Goal: Task Accomplishment & Management: Use online tool/utility

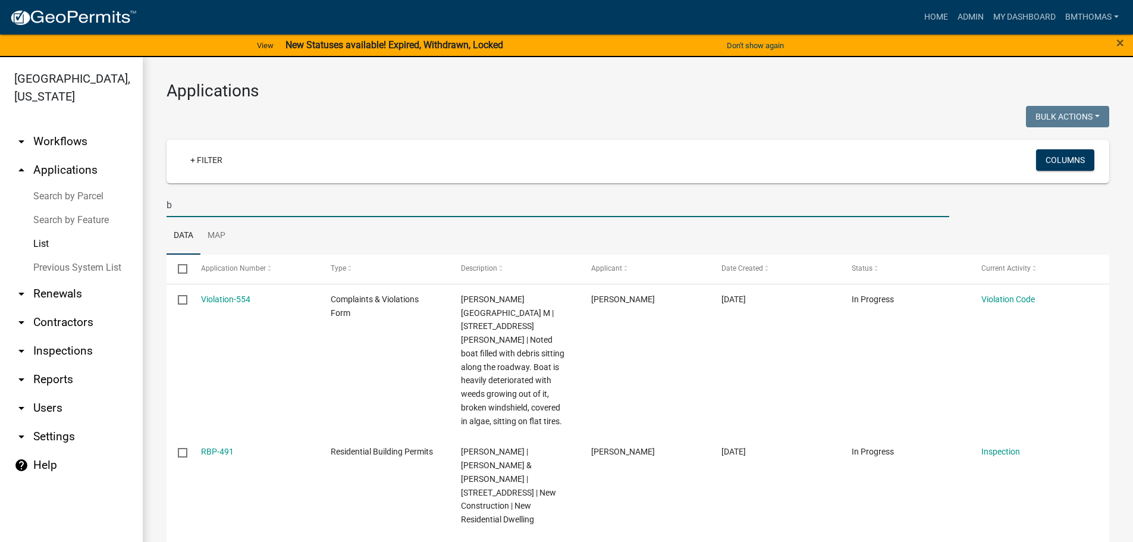
select select "3: 100"
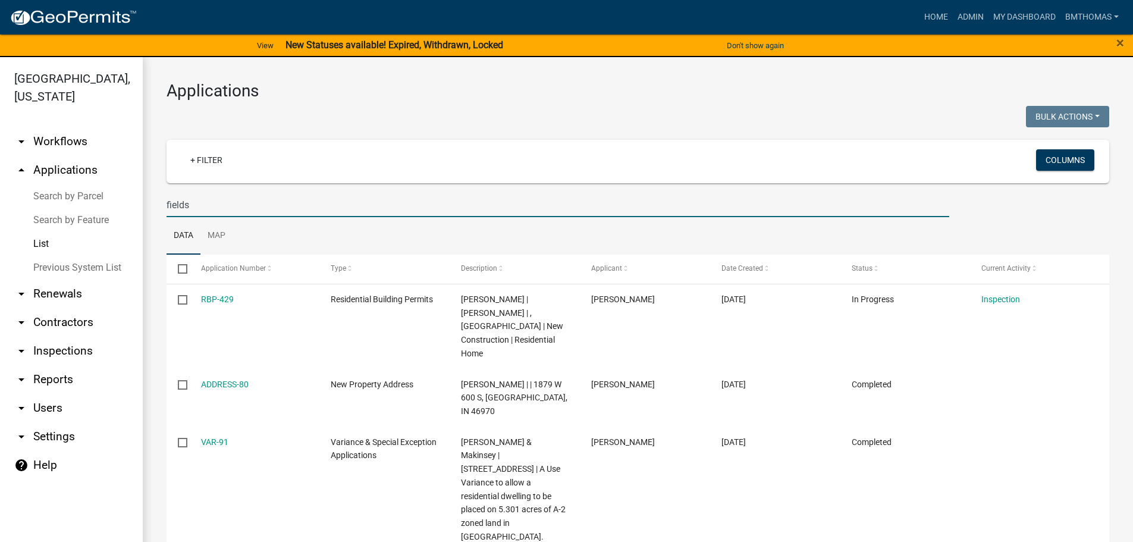
type input "fields"
click at [72, 337] on link "arrow_drop_down Inspections" at bounding box center [71, 351] width 143 height 29
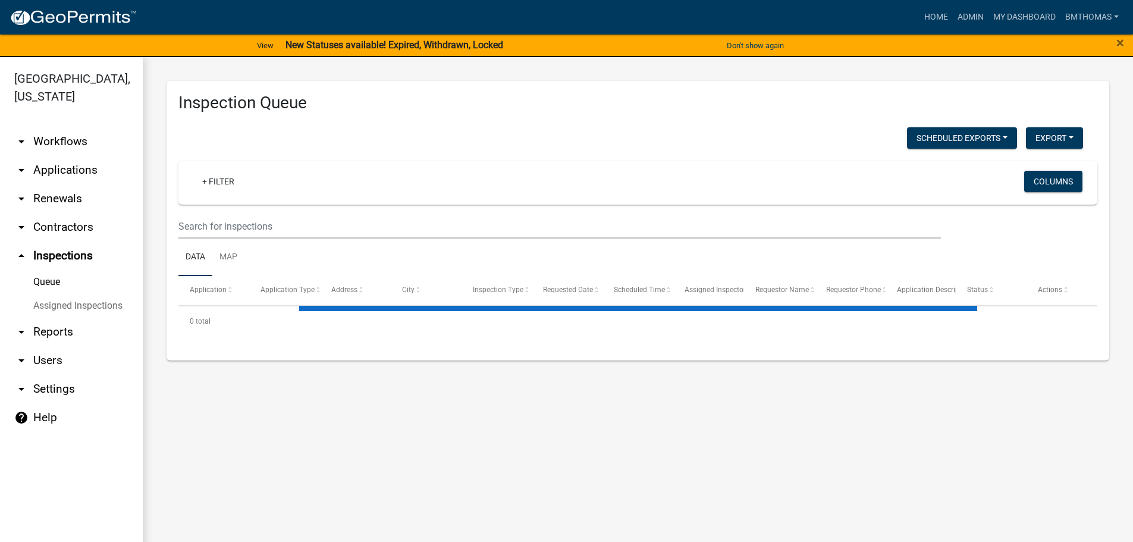
select select "3: 100"
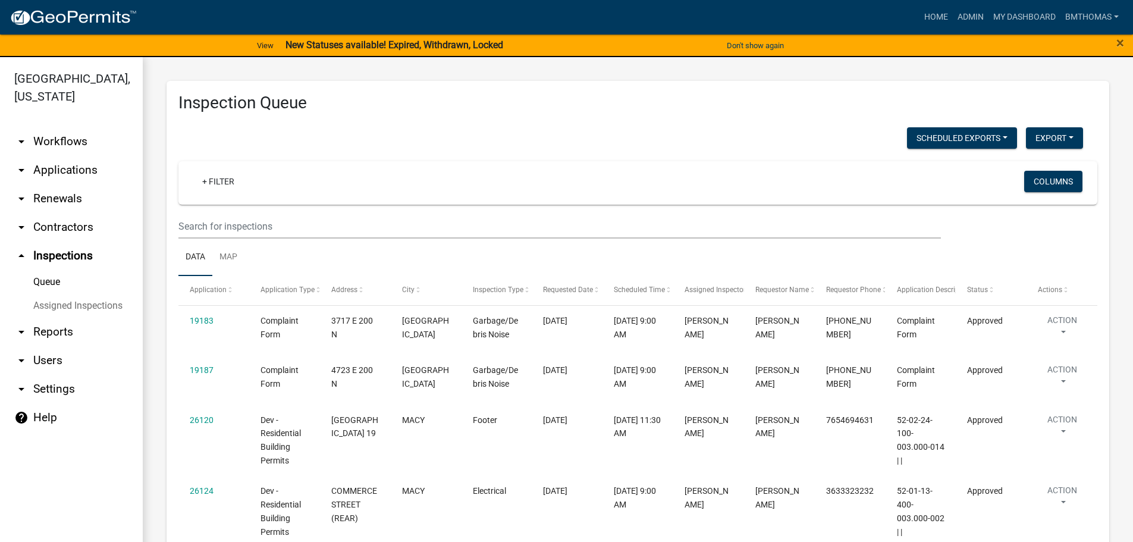
click at [82, 294] on link "Assigned Inspections" at bounding box center [71, 306] width 143 height 24
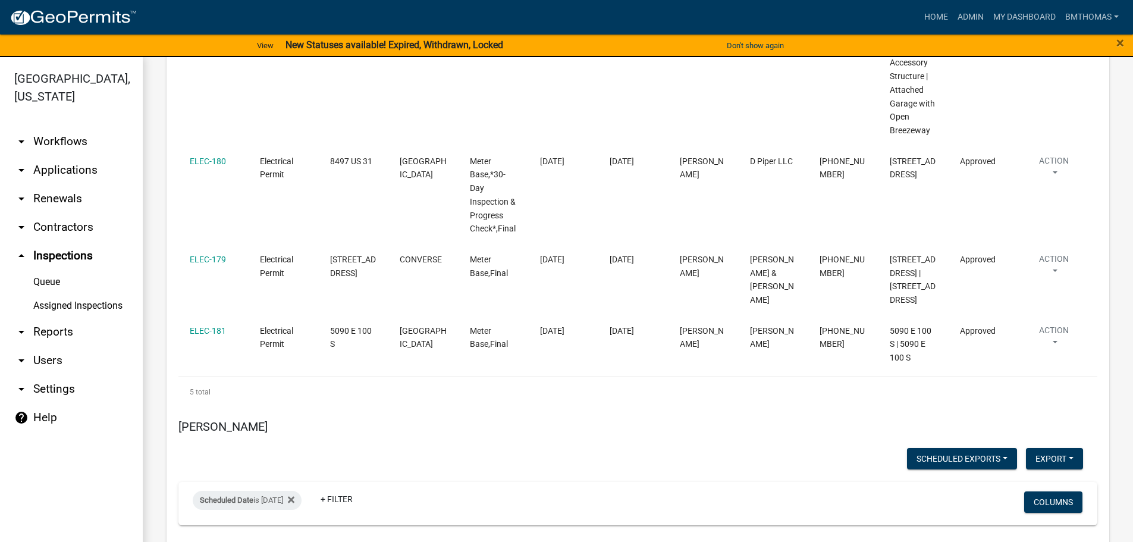
scroll to position [7465, 0]
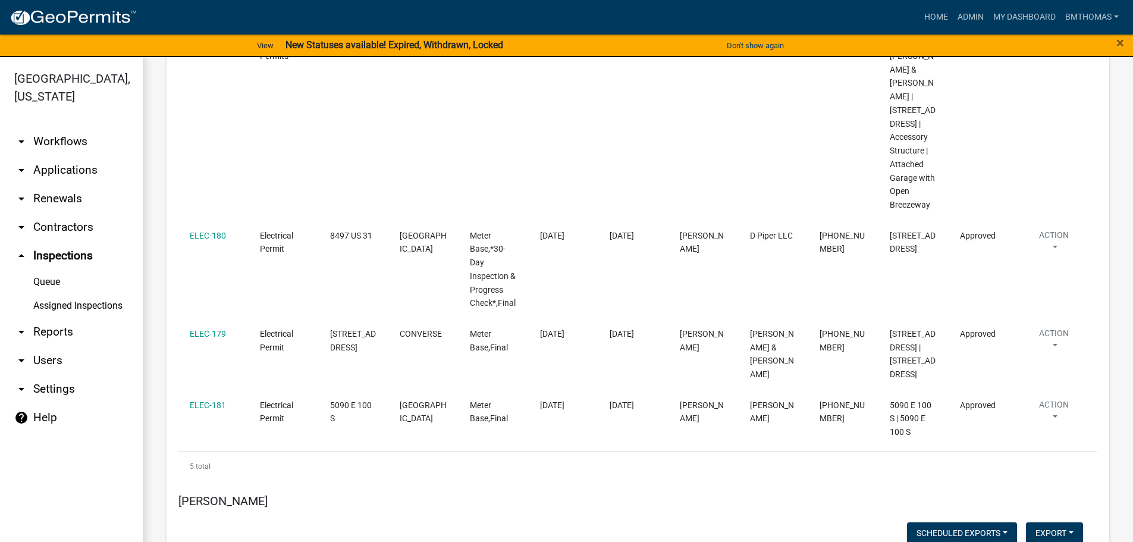
click at [292, 468] on input "[DATE]" at bounding box center [257, 470] width 83 height 24
type input "[DATE]"
click at [270, 503] on button "Done" at bounding box center [257, 505] width 83 height 21
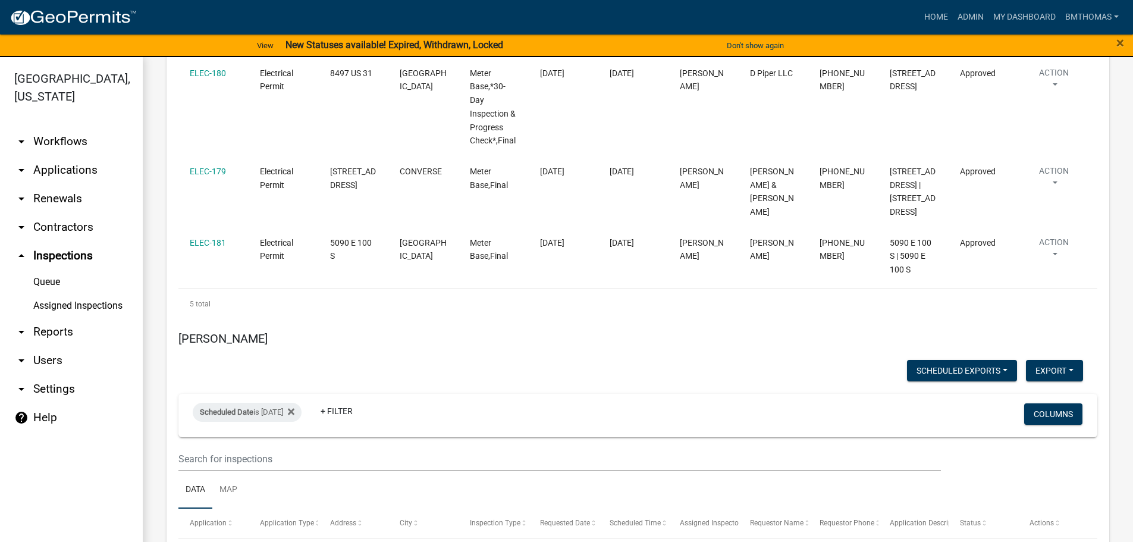
scroll to position [7623, 0]
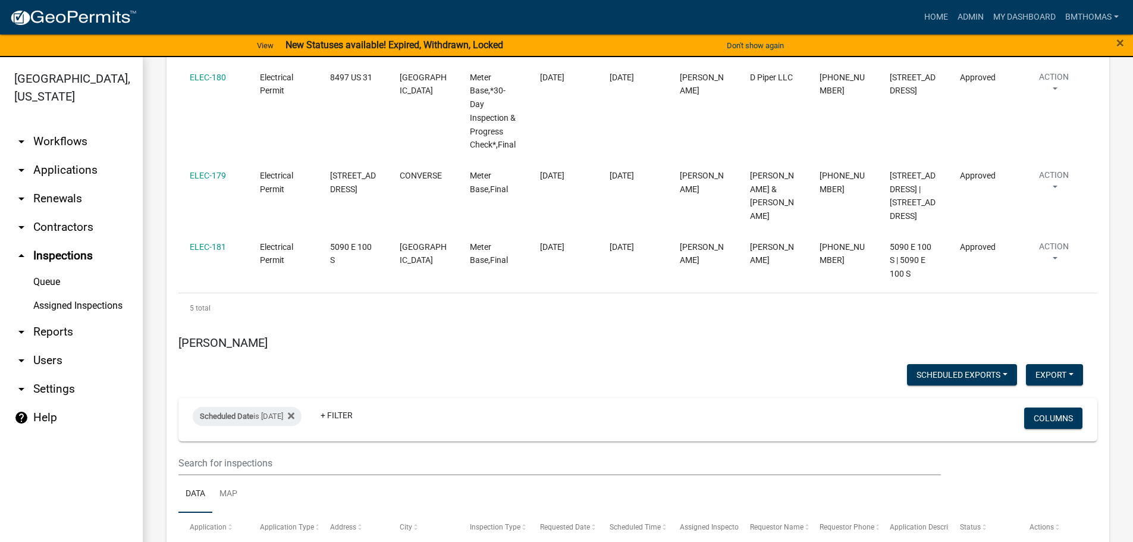
click at [63, 156] on link "arrow_drop_down Applications" at bounding box center [71, 170] width 143 height 29
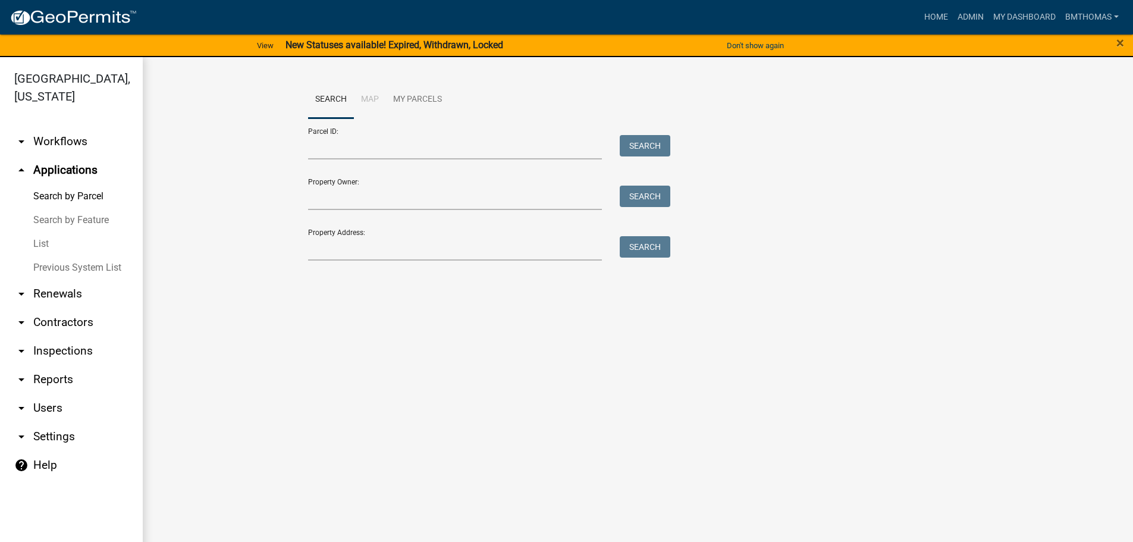
click at [39, 232] on link "List" at bounding box center [71, 244] width 143 height 24
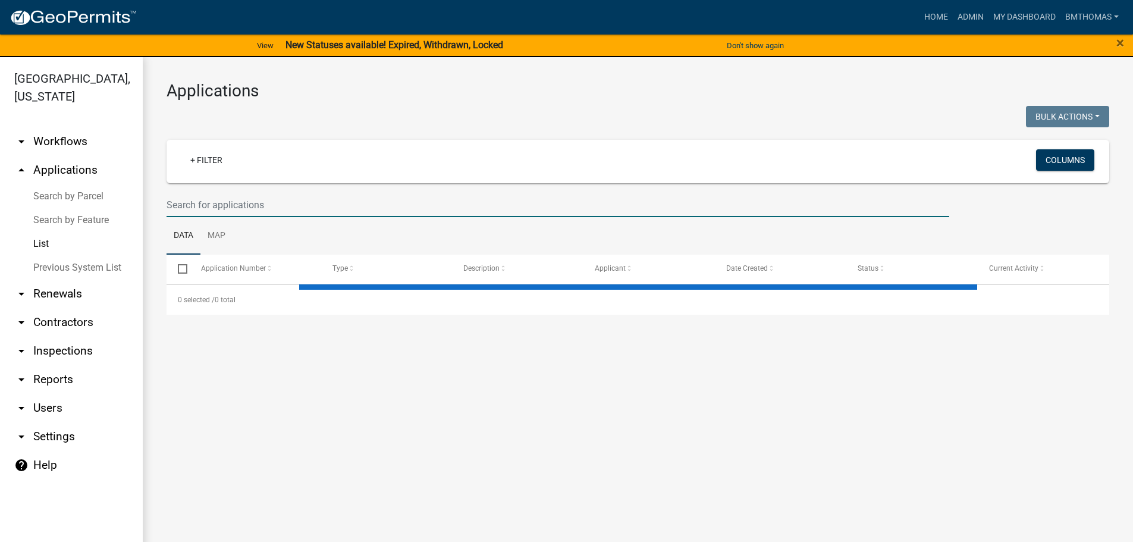
click at [211, 197] on input "text" at bounding box center [558, 205] width 783 height 24
select select "3: 100"
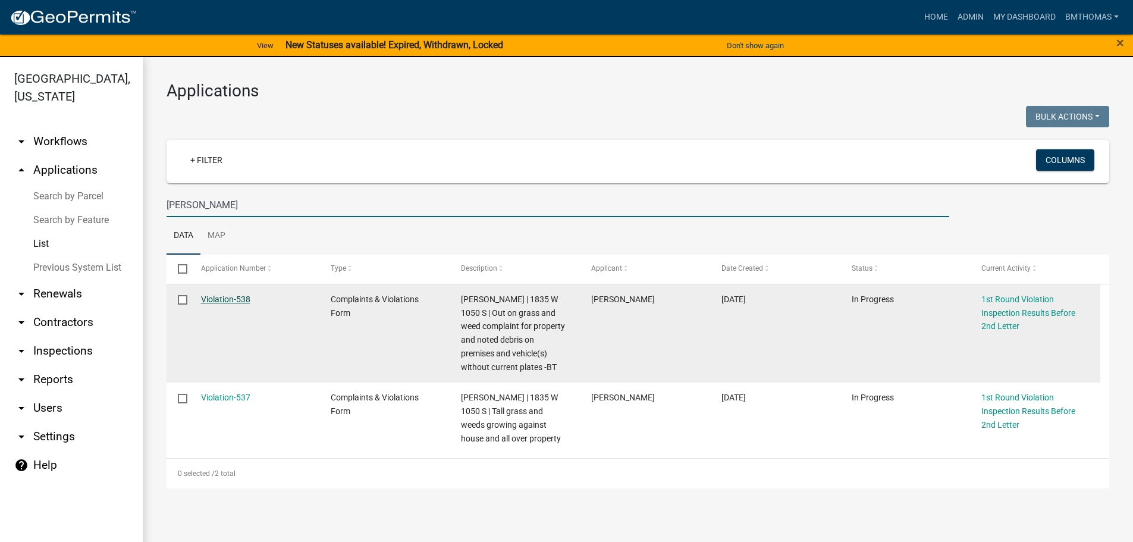
type input "[PERSON_NAME]"
click at [240, 297] on link "Violation-538" at bounding box center [225, 299] width 49 height 10
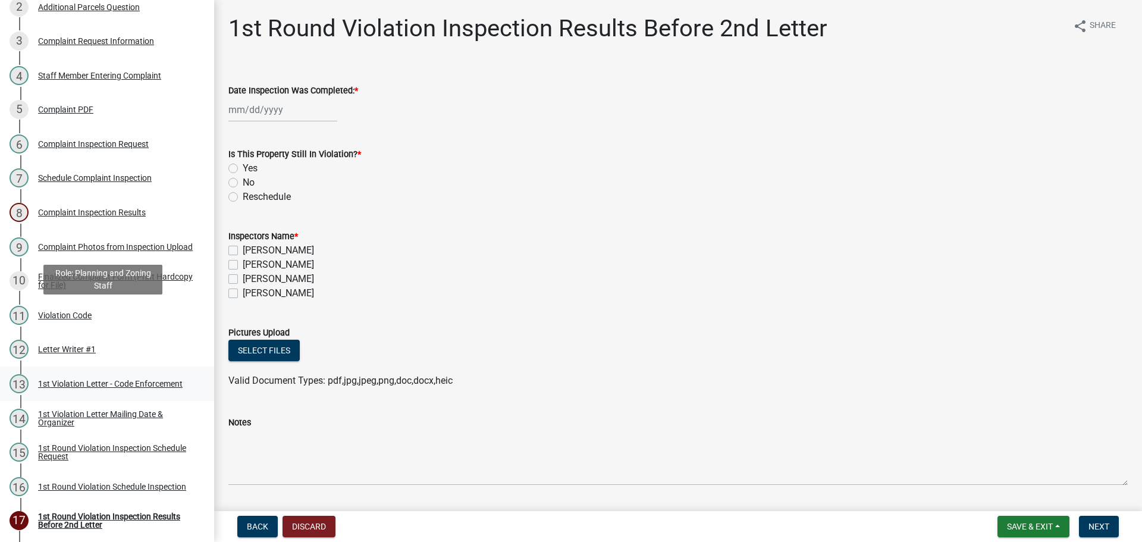
scroll to position [297, 0]
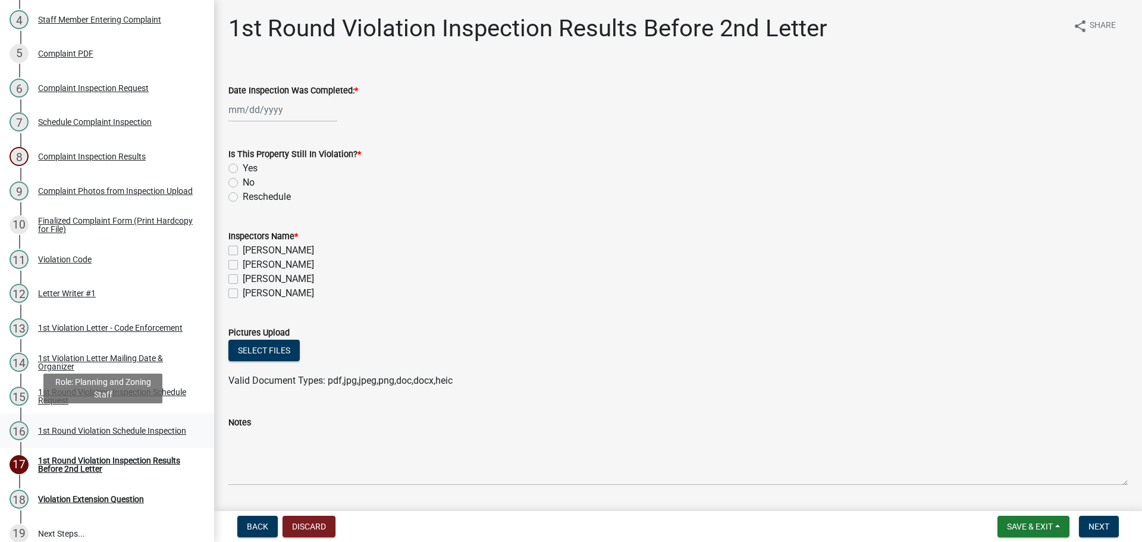
click at [71, 426] on div "1st Round Violation Schedule Inspection" at bounding box center [112, 430] width 148 height 8
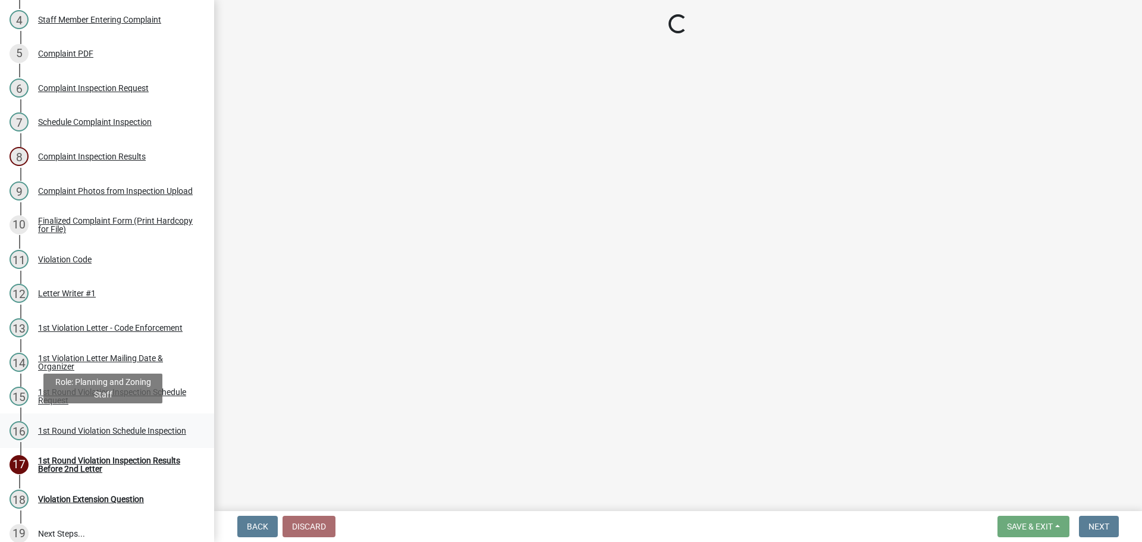
select select "0324ce59-dc13-463c-88f6-21718b6e040a"
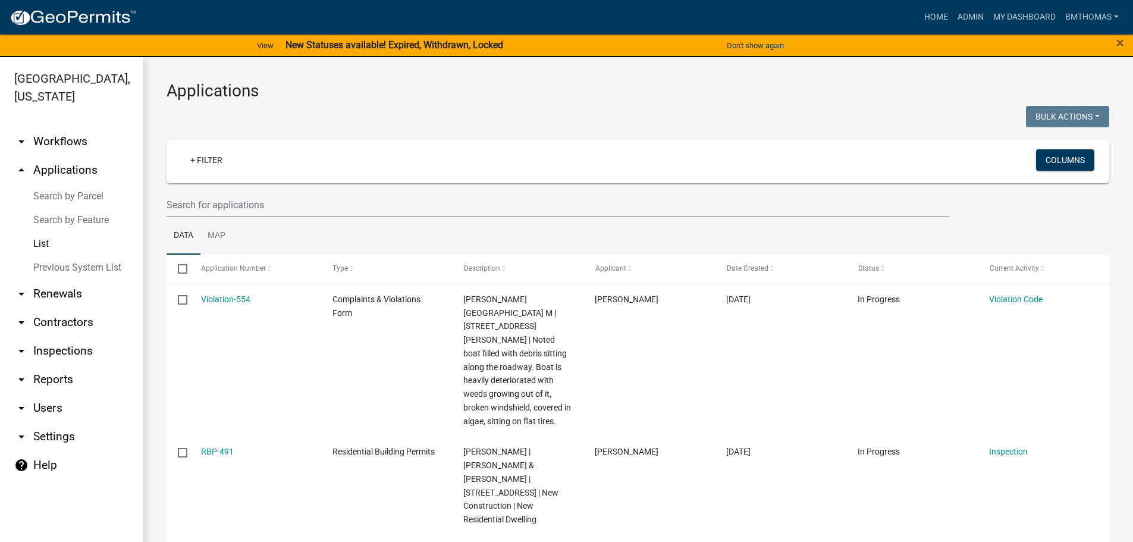
select select "3: 100"
